Goal: Task Accomplishment & Management: Manage account settings

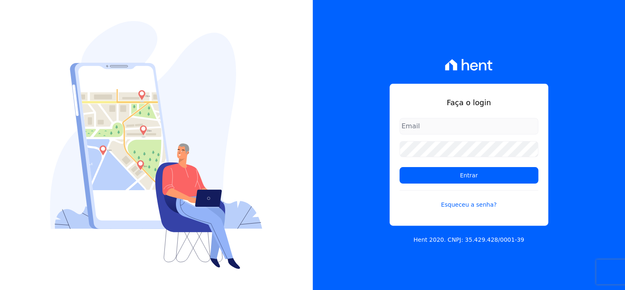
click at [458, 131] on input "email" at bounding box center [468, 126] width 139 height 17
type input "[EMAIL_ADDRESS][DOMAIN_NAME]"
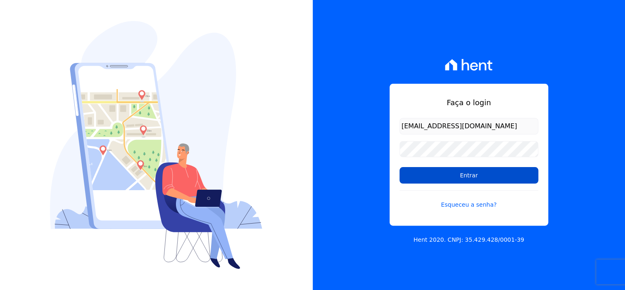
click at [465, 173] on input "Entrar" at bounding box center [468, 175] width 139 height 17
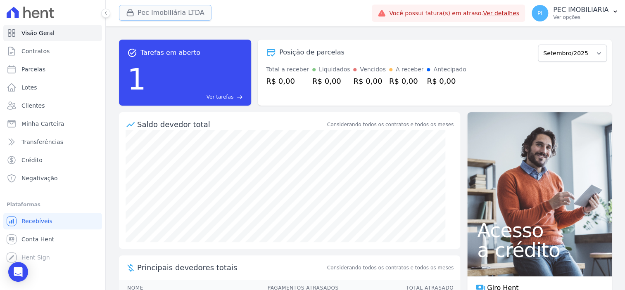
click at [139, 11] on button "Pec Imobiliária LTDA" at bounding box center [165, 13] width 92 height 16
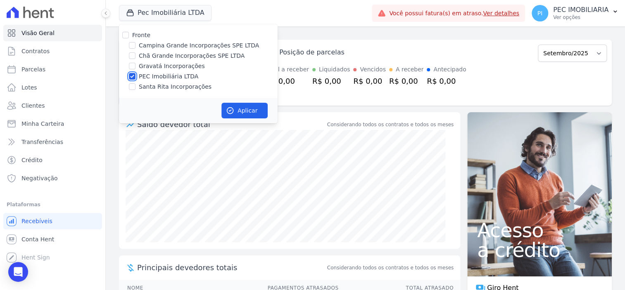
click at [133, 76] on input "PEC Imobiliária LTDA" at bounding box center [132, 76] width 7 height 7
checkbox input "false"
click at [313, 30] on div "task_alt Tarefas em aberto 1 Ver tarefas east Posição de parcelas Abril/2020 Ma…" at bounding box center [365, 158] width 519 height 264
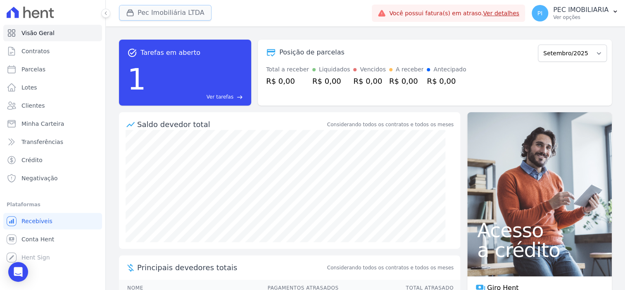
click at [161, 13] on button "Pec Imobiliária LTDA" at bounding box center [165, 13] width 92 height 16
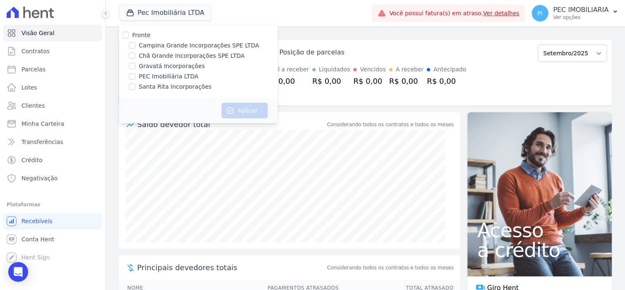
click at [330, 31] on div "task_alt Tarefas em aberto 1 Ver tarefas east Posição de parcelas Abril/2020 Ma…" at bounding box center [365, 158] width 519 height 264
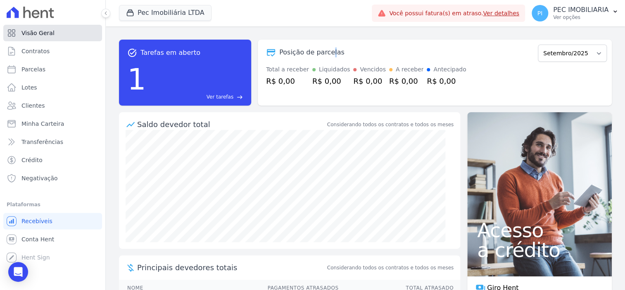
click at [43, 36] on span "Visão Geral" at bounding box center [37, 33] width 33 height 8
click at [42, 32] on span "Visão Geral" at bounding box center [37, 33] width 33 height 8
click at [152, 9] on button "Pec Imobiliária LTDA" at bounding box center [165, 13] width 92 height 16
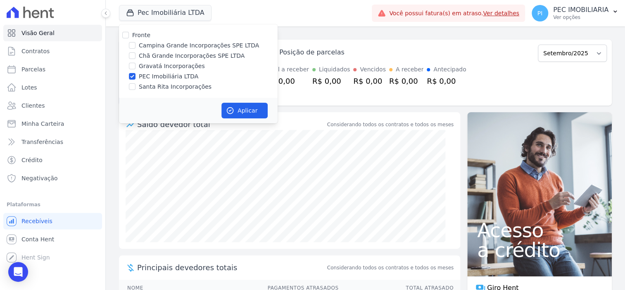
click at [127, 76] on div "PEC Imobiliária LTDA" at bounding box center [198, 76] width 159 height 9
click at [130, 78] on input "PEC Imobiliária LTDA" at bounding box center [132, 76] width 7 height 7
checkbox input "false"
click at [134, 44] on input "Campina Grande Incorporações SPE LTDA" at bounding box center [132, 45] width 7 height 7
checkbox input "true"
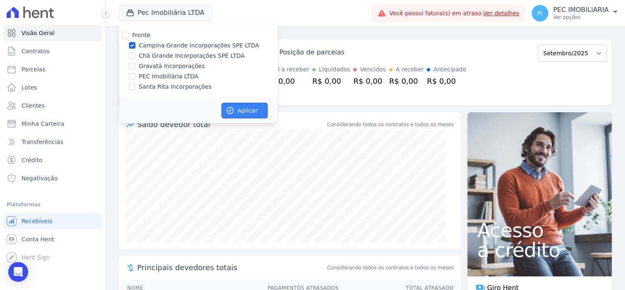
click at [231, 112] on icon "button" at bounding box center [230, 111] width 8 height 8
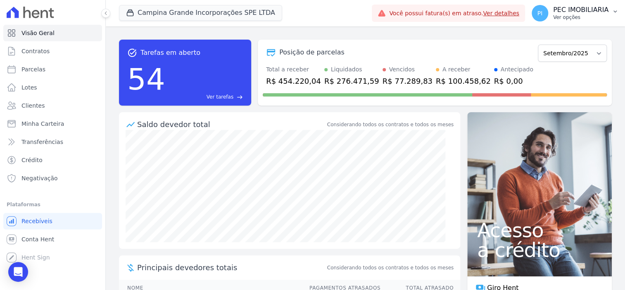
click at [576, 10] on p "PEC IMOBILIARIA" at bounding box center [580, 10] width 55 height 8
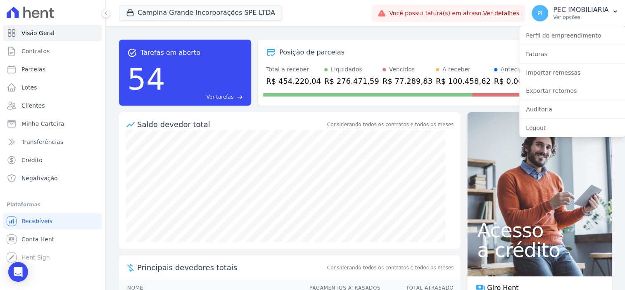
click at [421, 41] on div "Posição de parcelas [GEOGRAPHIC_DATA]/2023 Fevereiro/2023 Março/2023 Abril/2023…" at bounding box center [435, 73] width 354 height 66
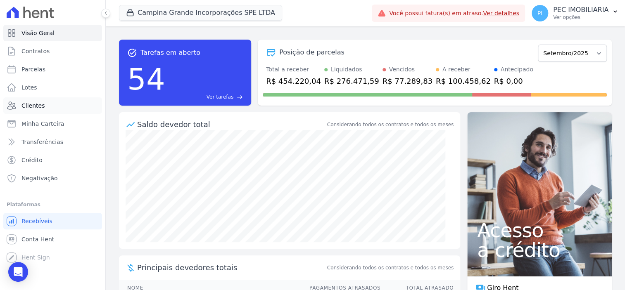
click at [31, 106] on span "Clientes" at bounding box center [32, 106] width 23 height 8
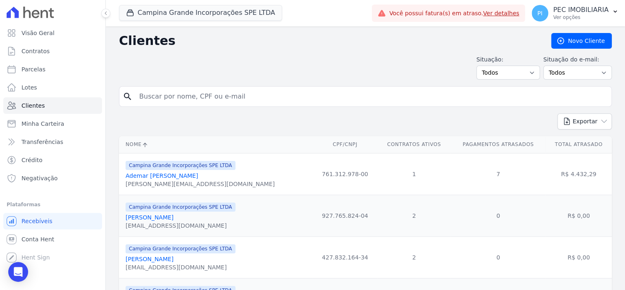
click at [253, 99] on input "search" at bounding box center [371, 96] width 474 height 17
type input "tamyres"
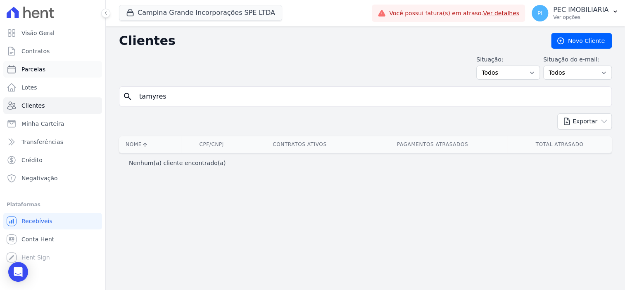
drag, startPoint x: 183, startPoint y: 96, endPoint x: 54, endPoint y: 67, distance: 131.6
click at [54, 67] on div "Visão Geral Contratos [GEOGRAPHIC_DATA] Lotes Clientes Minha Carteira Transferê…" at bounding box center [312, 145] width 625 height 290
type input "tamirys"
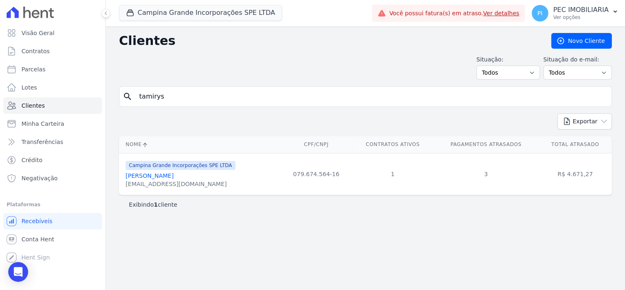
click at [173, 176] on link "[PERSON_NAME]" at bounding box center [150, 176] width 48 height 7
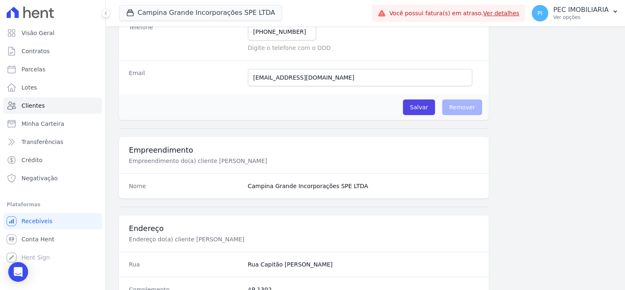
scroll to position [206, 0]
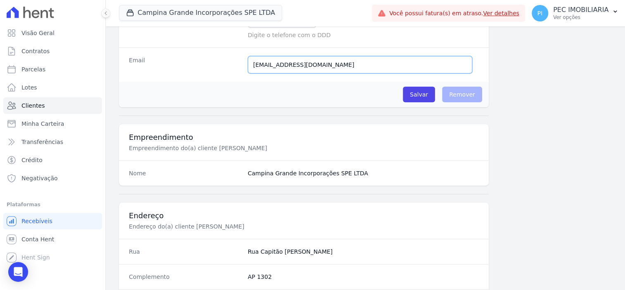
click at [355, 67] on input "[EMAIL_ADDRESS][DOMAIN_NAME]" at bounding box center [360, 64] width 224 height 17
paste input "[EMAIL_ADDRESS][DOMAIN_NAME]"
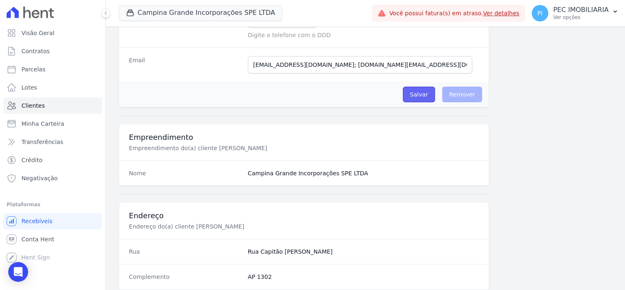
click at [415, 92] on input "Salvar" at bounding box center [419, 95] width 32 height 16
click at [423, 133] on h3 "Empreendimento" at bounding box center [304, 138] width 350 height 10
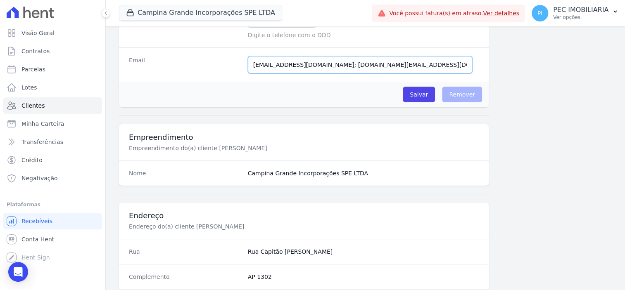
click at [339, 65] on input "[EMAIL_ADDRESS][DOMAIN_NAME]; [DOMAIN_NAME][EMAIL_ADDRESS][DOMAIN_NAME]" at bounding box center [360, 64] width 224 height 17
drag, startPoint x: 333, startPoint y: 65, endPoint x: 420, endPoint y: 65, distance: 87.1
click at [420, 65] on input "[EMAIL_ADDRESS][DOMAIN_NAME]; [DOMAIN_NAME][EMAIL_ADDRESS][DOMAIN_NAME]" at bounding box center [360, 64] width 224 height 17
click at [408, 66] on input "[EMAIL_ADDRESS][DOMAIN_NAME]; [DOMAIN_NAME][EMAIL_ADDRESS][DOMAIN_NAME]" at bounding box center [360, 64] width 224 height 17
click at [410, 65] on input "[EMAIL_ADDRESS][DOMAIN_NAME]; [DOMAIN_NAME][EMAIL_ADDRESS][DOMAIN_NAME]" at bounding box center [360, 64] width 224 height 17
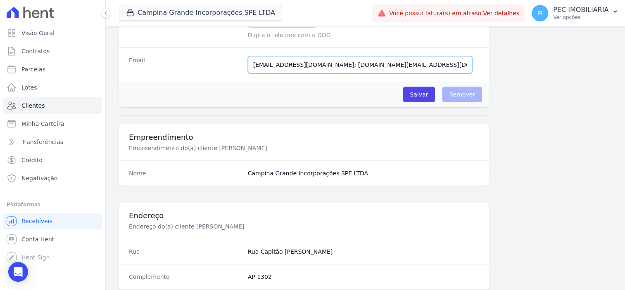
drag, startPoint x: 333, startPoint y: 64, endPoint x: 191, endPoint y: 46, distance: 143.6
click at [190, 47] on div "Email [EMAIL_ADDRESS][DOMAIN_NAME]; [DOMAIN_NAME][EMAIL_ADDRESS][DOMAIN_NAME] E…" at bounding box center [304, 64] width 370 height 34
type input "[EMAIL_ADDRESS][DOMAIN_NAME]"
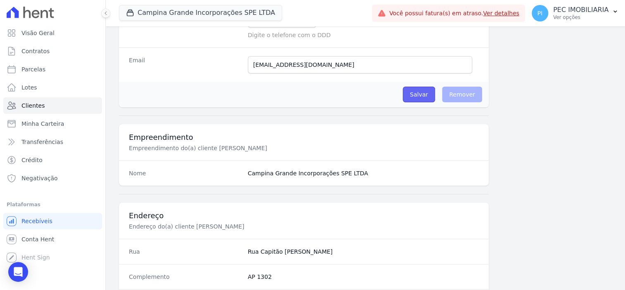
click at [417, 93] on input "Salvar" at bounding box center [419, 95] width 32 height 16
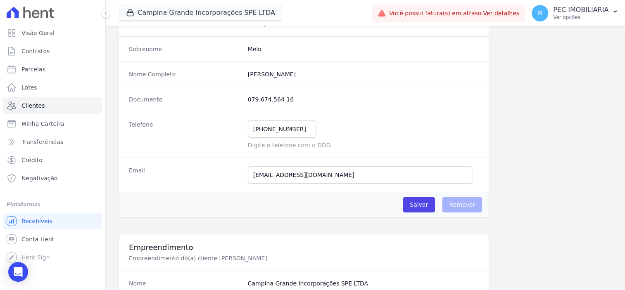
scroll to position [103, 0]
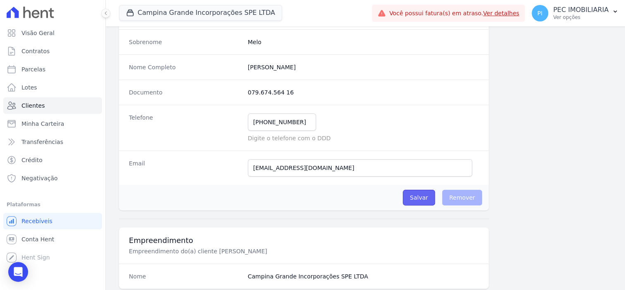
click at [408, 196] on input "Salvar" at bounding box center [419, 198] width 32 height 16
